Goal: Check status

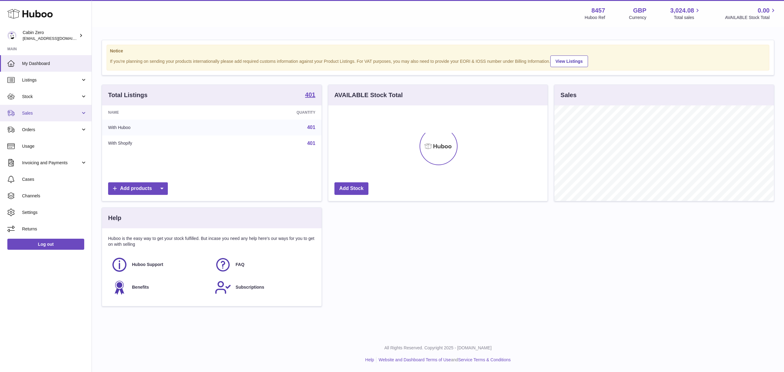
scroll to position [306193, 306069]
click at [51, 115] on span "Sales" at bounding box center [51, 113] width 59 height 6
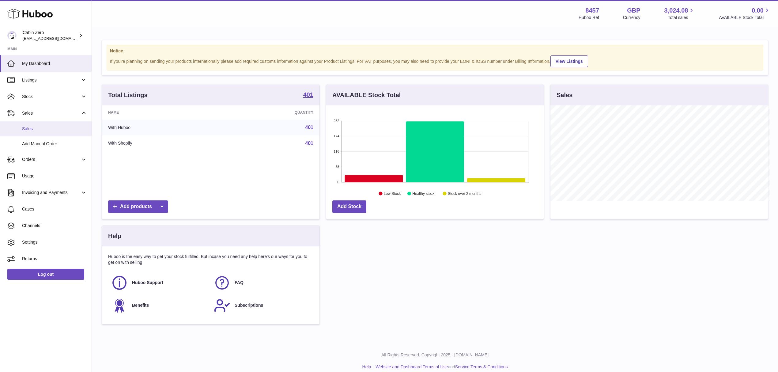
scroll to position [306193, 306071]
click at [50, 129] on span "Sales" at bounding box center [54, 129] width 65 height 6
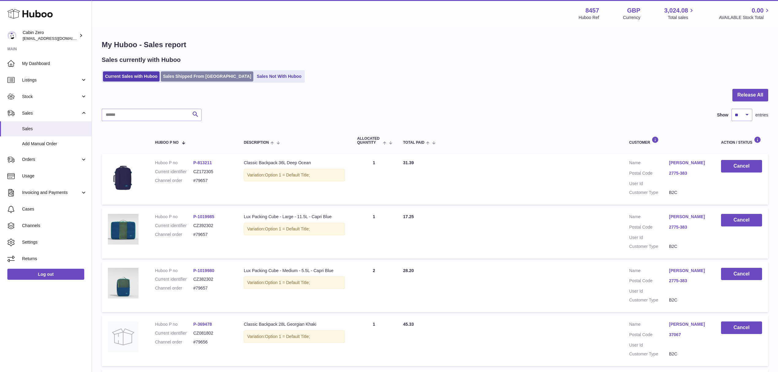
click at [195, 81] on link "Sales Shipped From [GEOGRAPHIC_DATA]" at bounding box center [207, 76] width 92 height 10
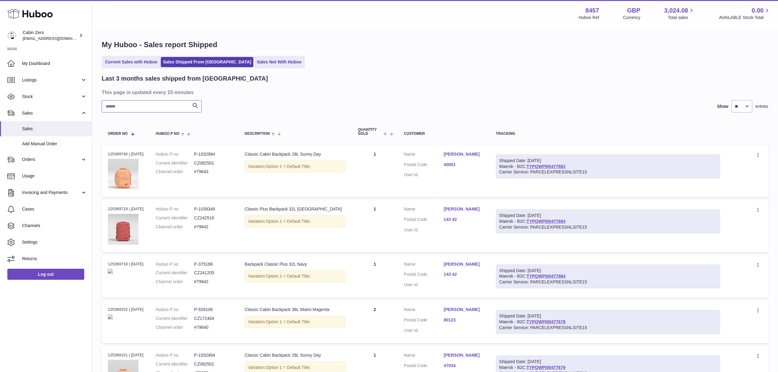
click at [164, 104] on input "text" at bounding box center [152, 106] width 100 height 12
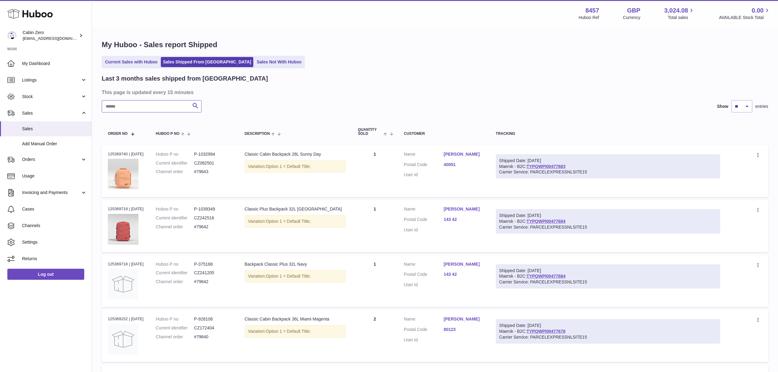
paste input "******"
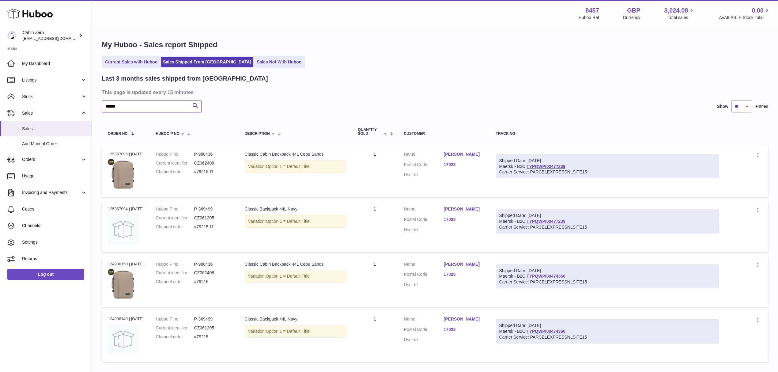
scroll to position [41, 0]
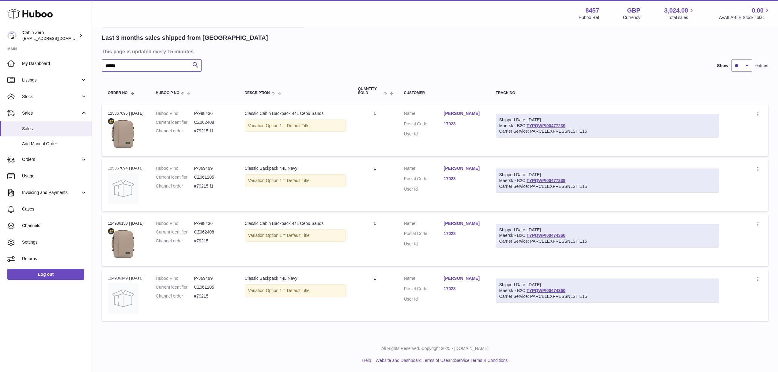
type input "******"
click at [209, 239] on dd "#79215" at bounding box center [213, 241] width 38 height 6
copy tr "#79215 Description"
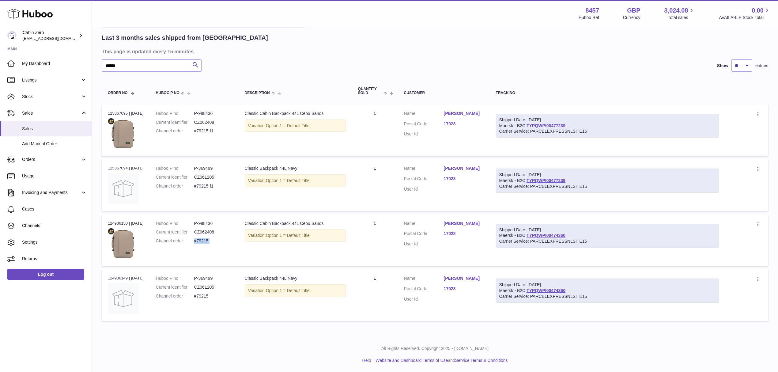
click at [553, 124] on link "TYPQWPI00477239" at bounding box center [546, 125] width 39 height 5
click at [218, 183] on dd "#79215-f1" at bounding box center [213, 186] width 38 height 6
click at [203, 165] on dd "P-369499" at bounding box center [213, 168] width 38 height 6
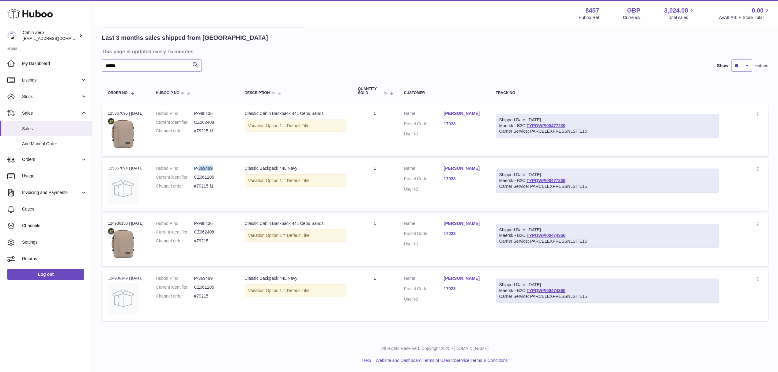
copy dd "369499"
click at [216, 221] on dd "P-988436" at bounding box center [213, 224] width 38 height 6
copy dd "988436"
